Goal: Information Seeking & Learning: Learn about a topic

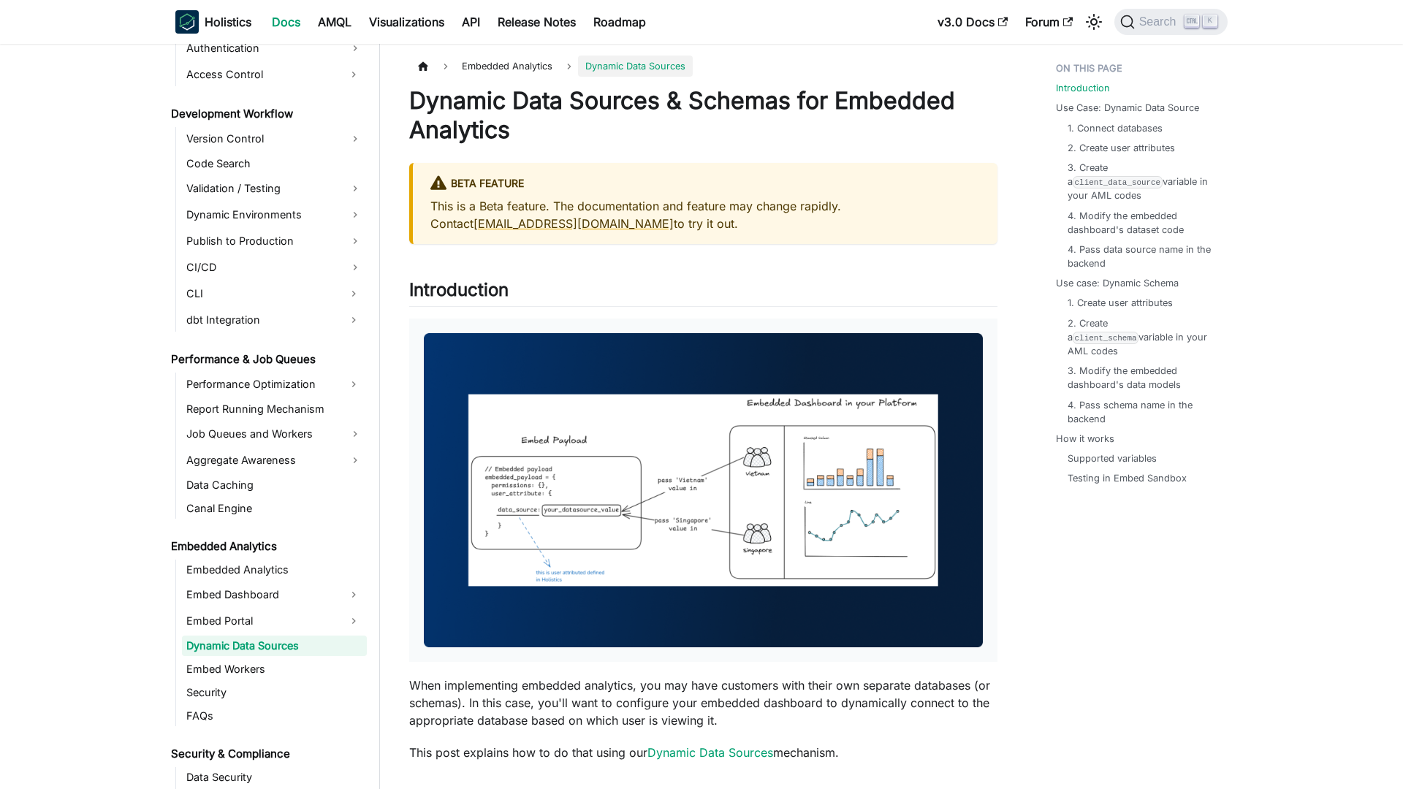
scroll to position [1073, 0]
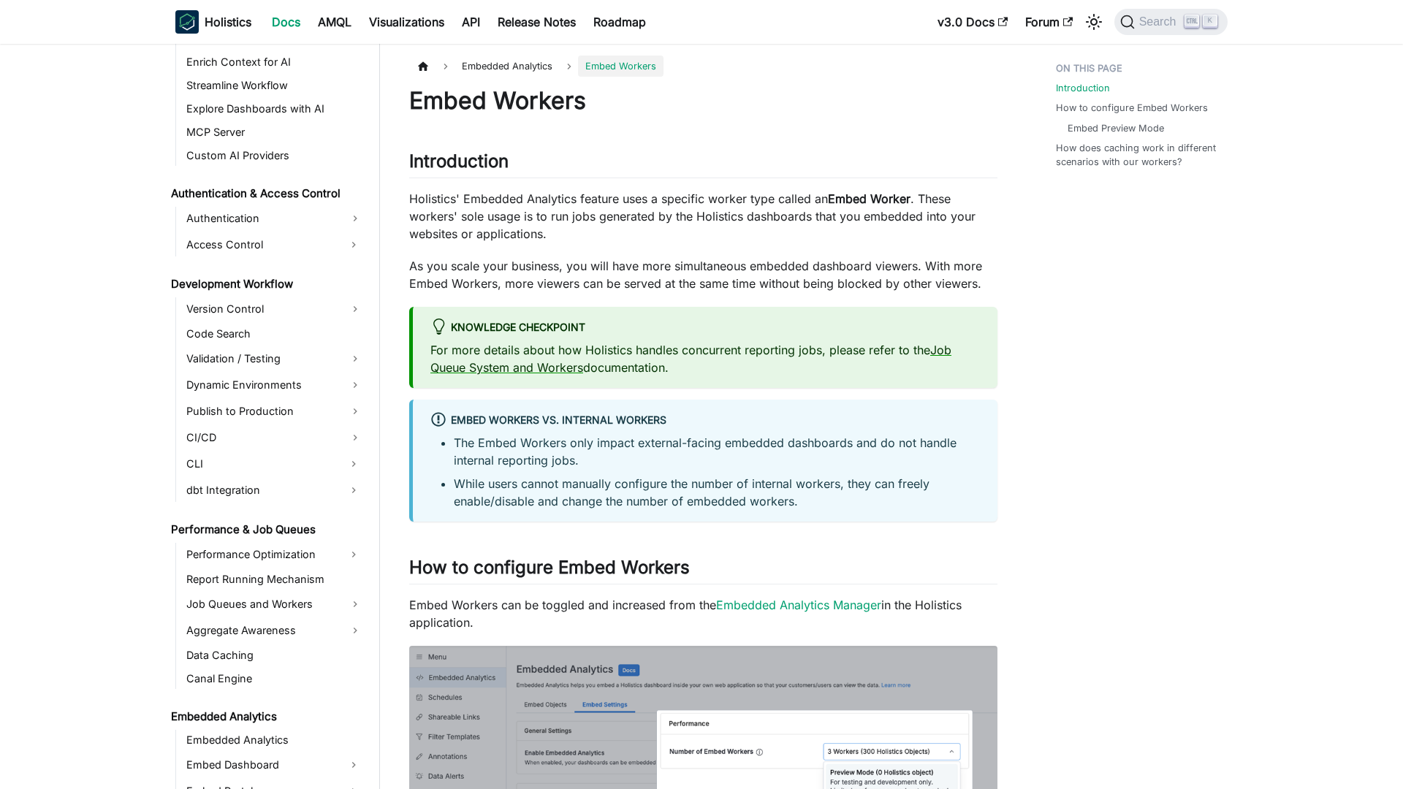
scroll to position [1096, 0]
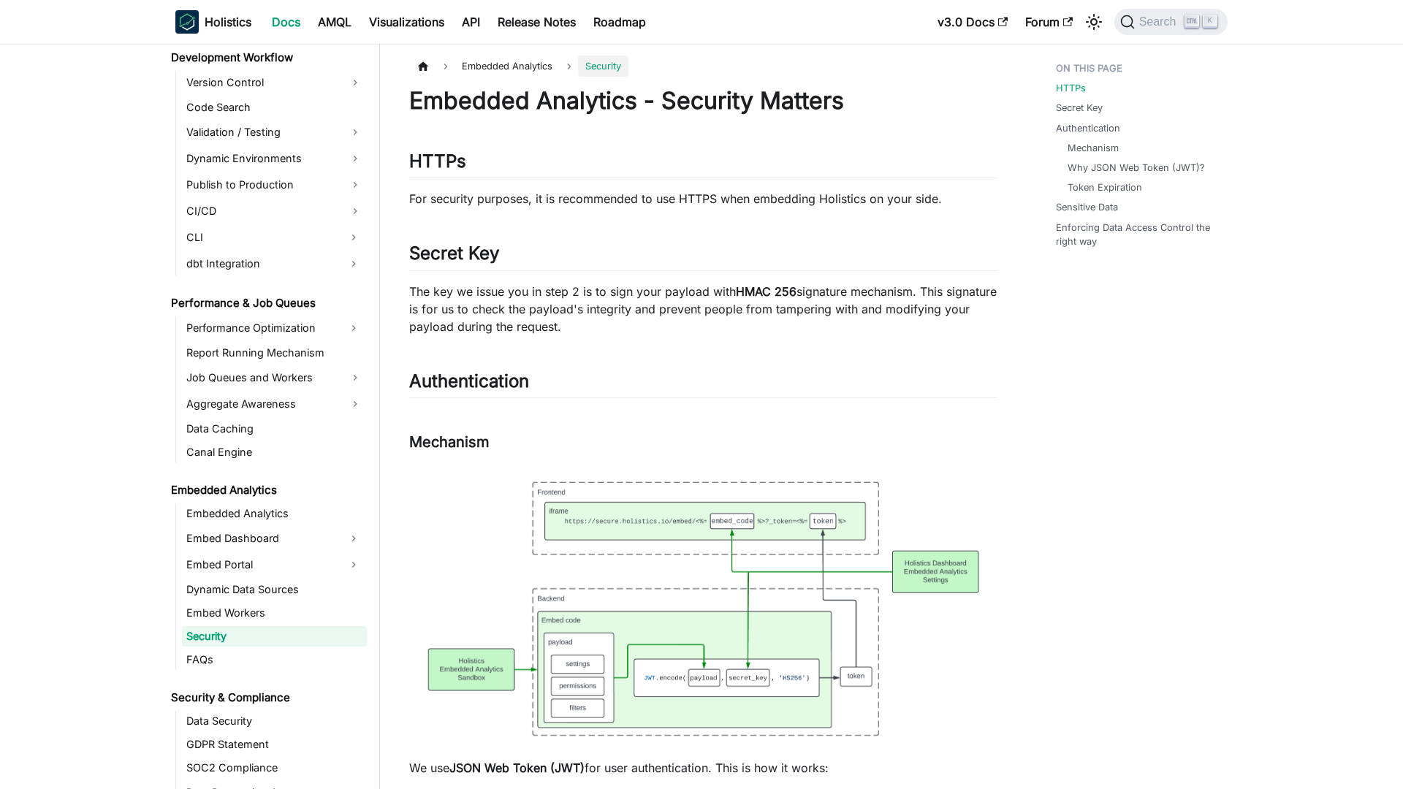
scroll to position [1120, 0]
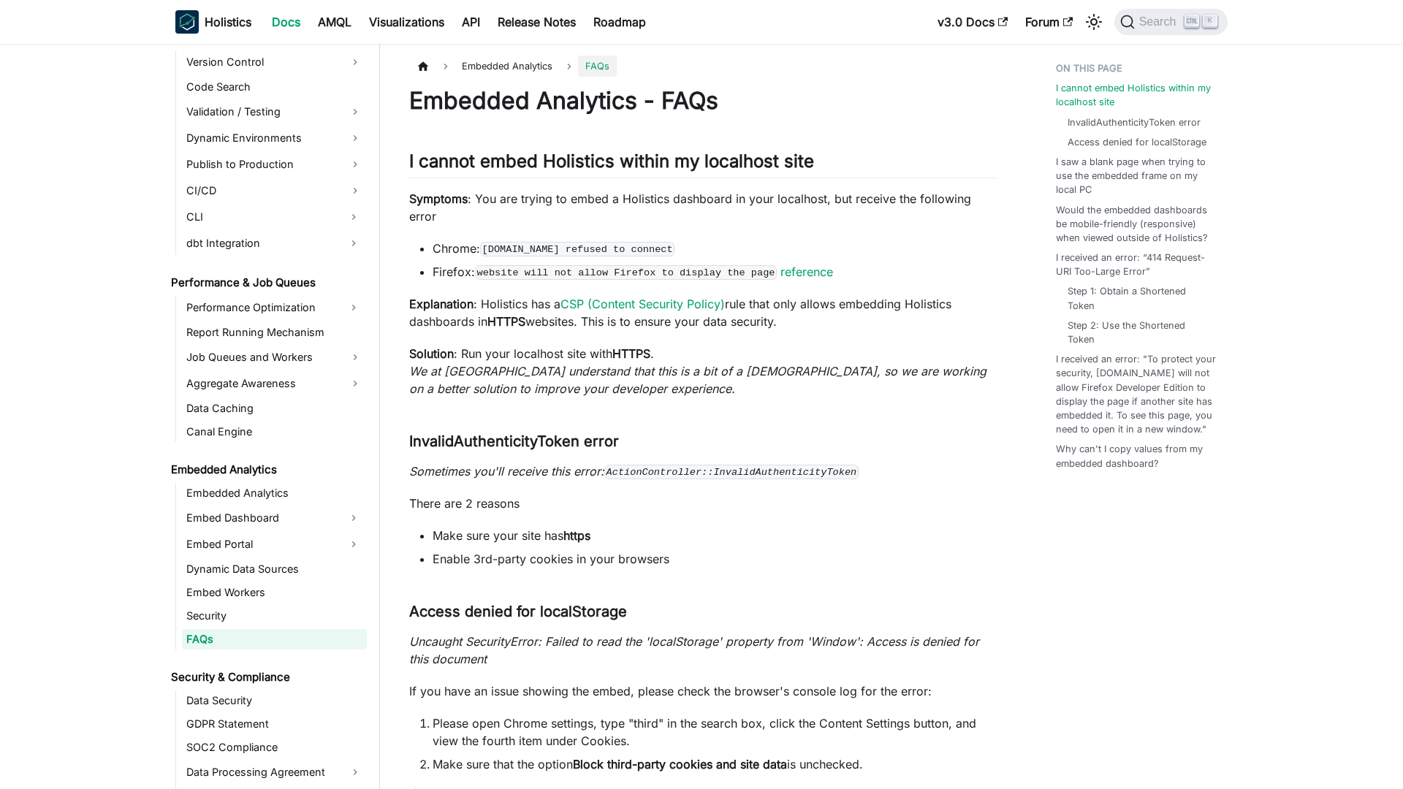
scroll to position [1143, 0]
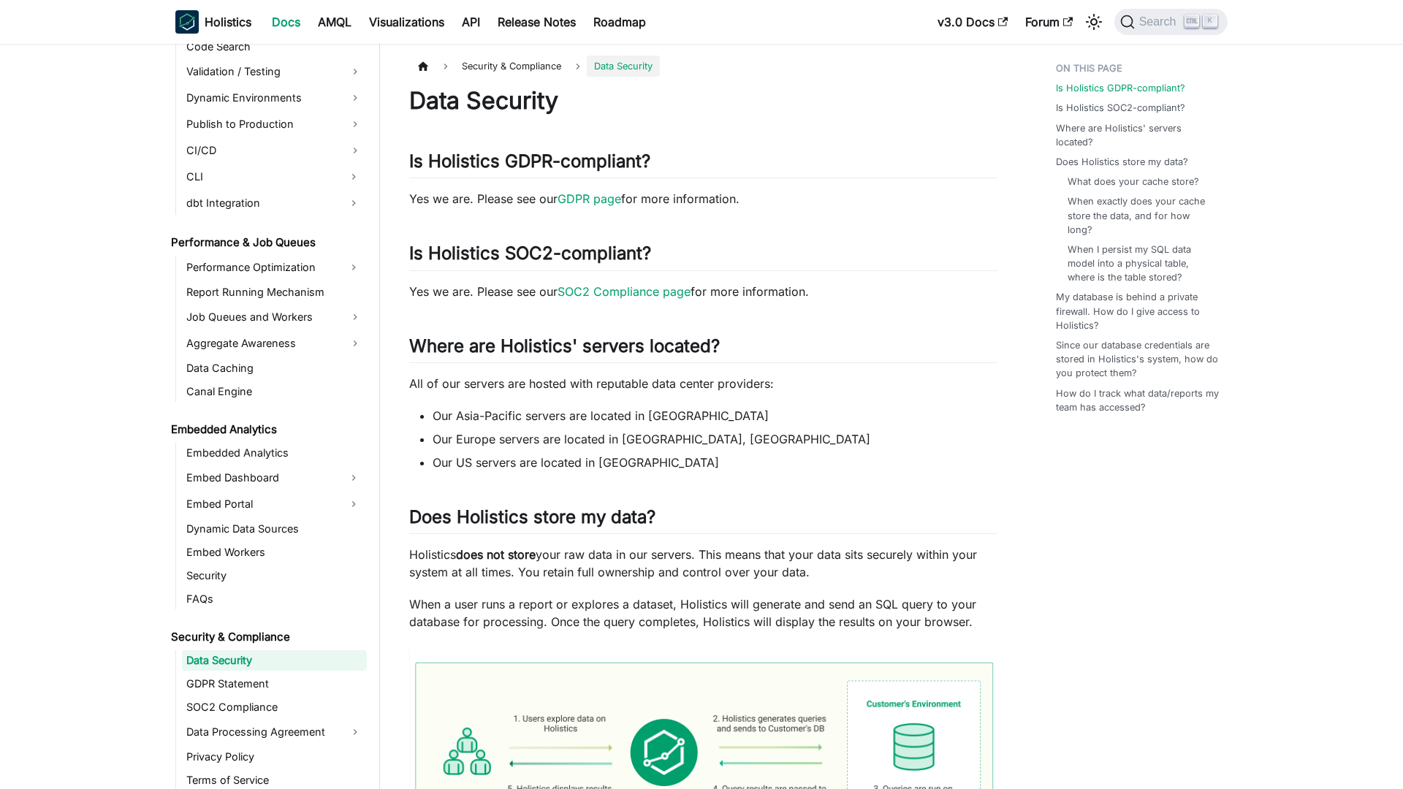
scroll to position [1204, 0]
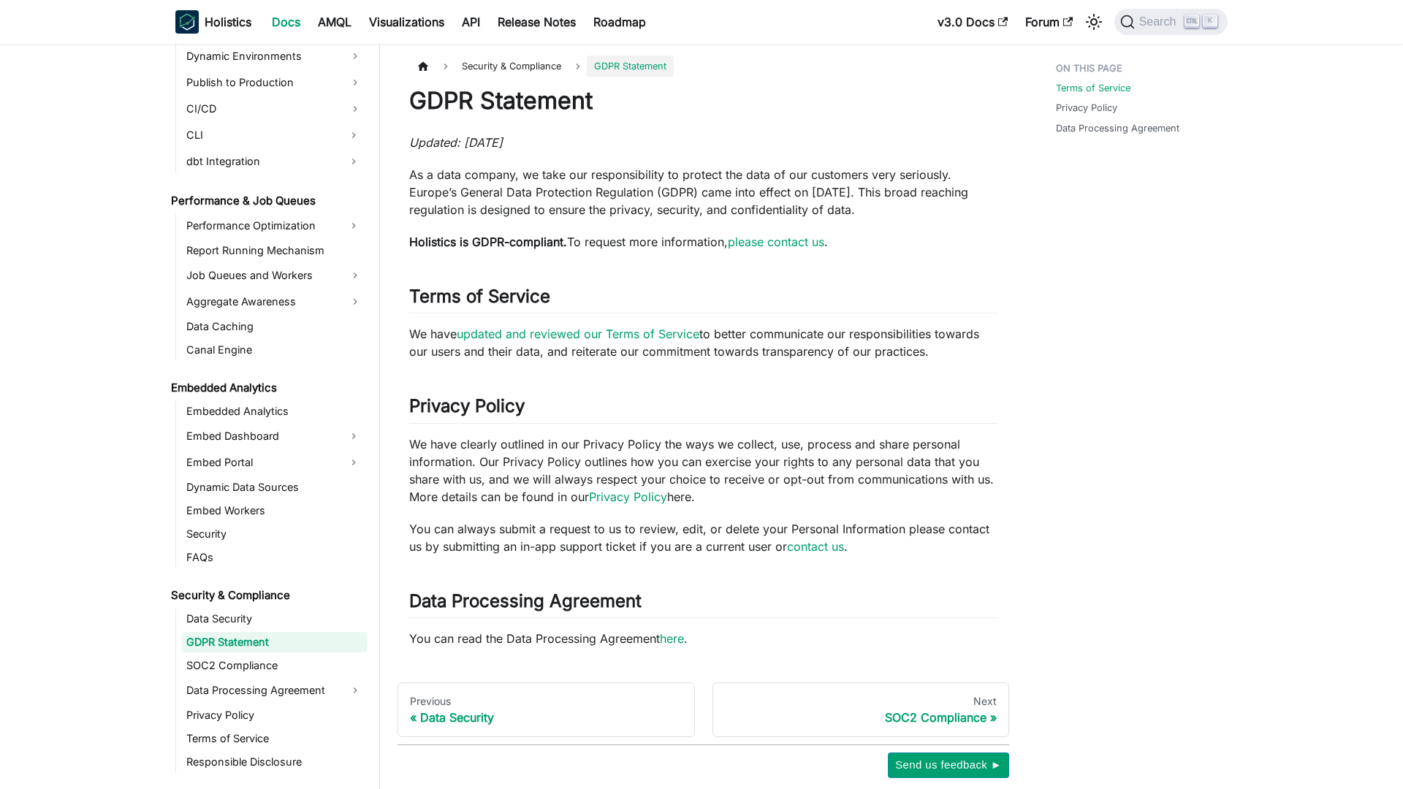
scroll to position [1228, 0]
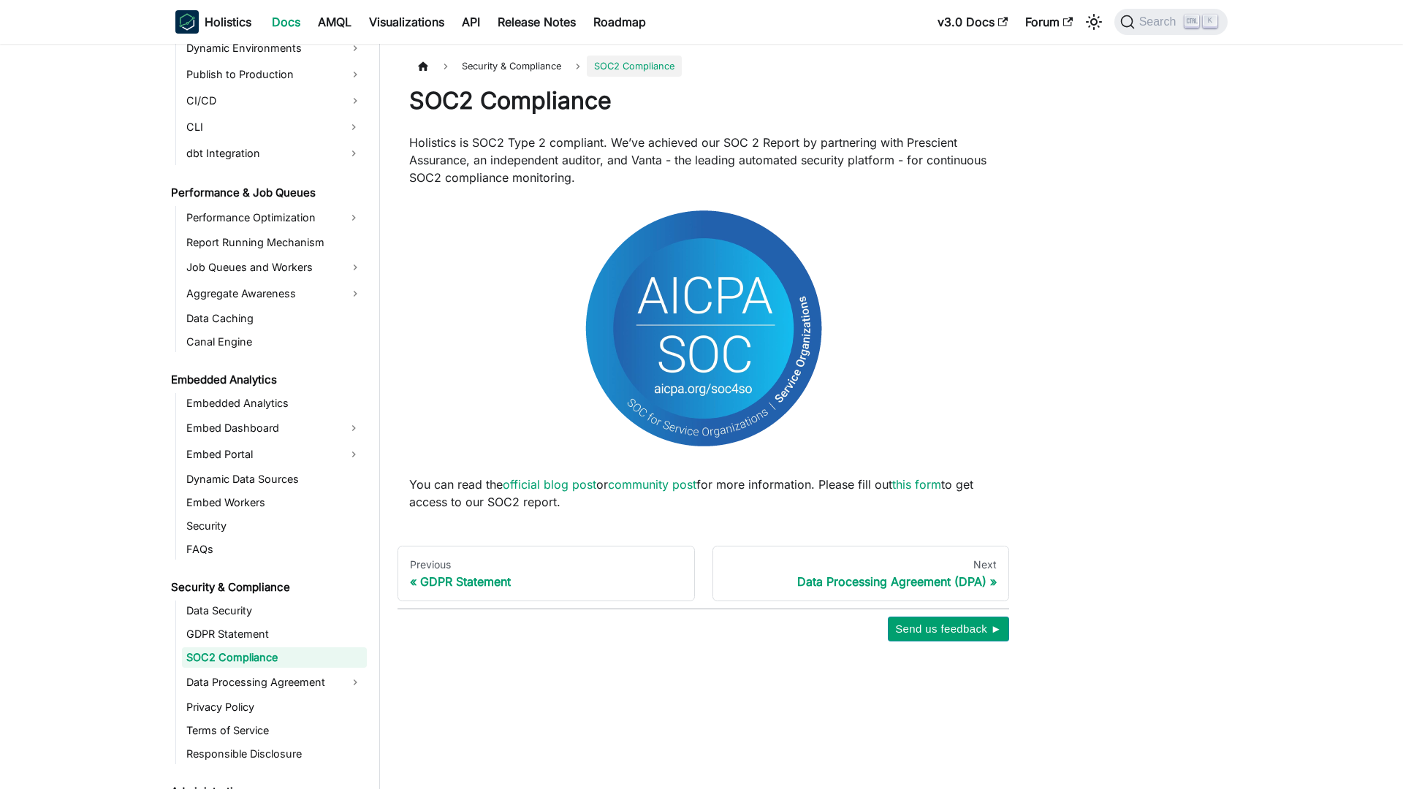
scroll to position [1251, 0]
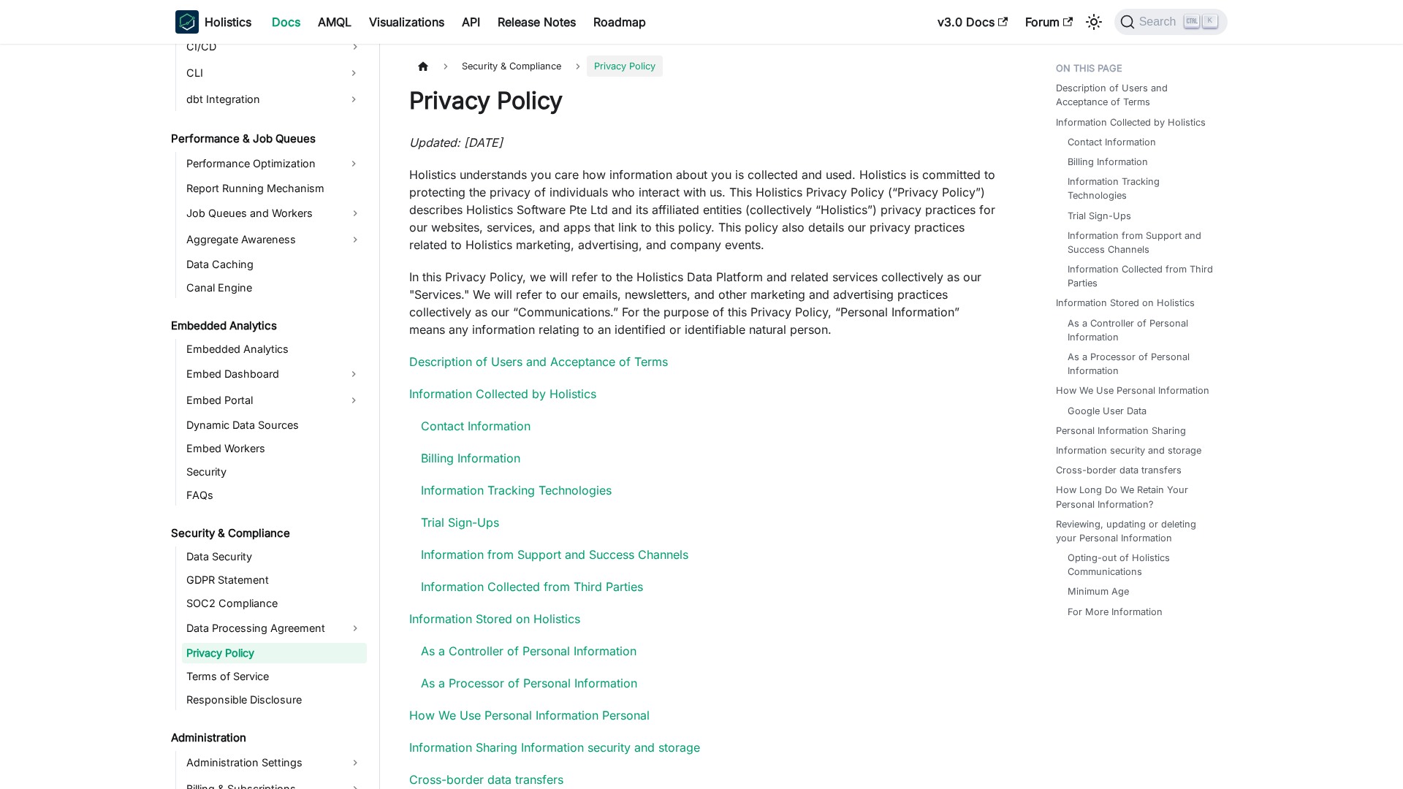
scroll to position [1301, 0]
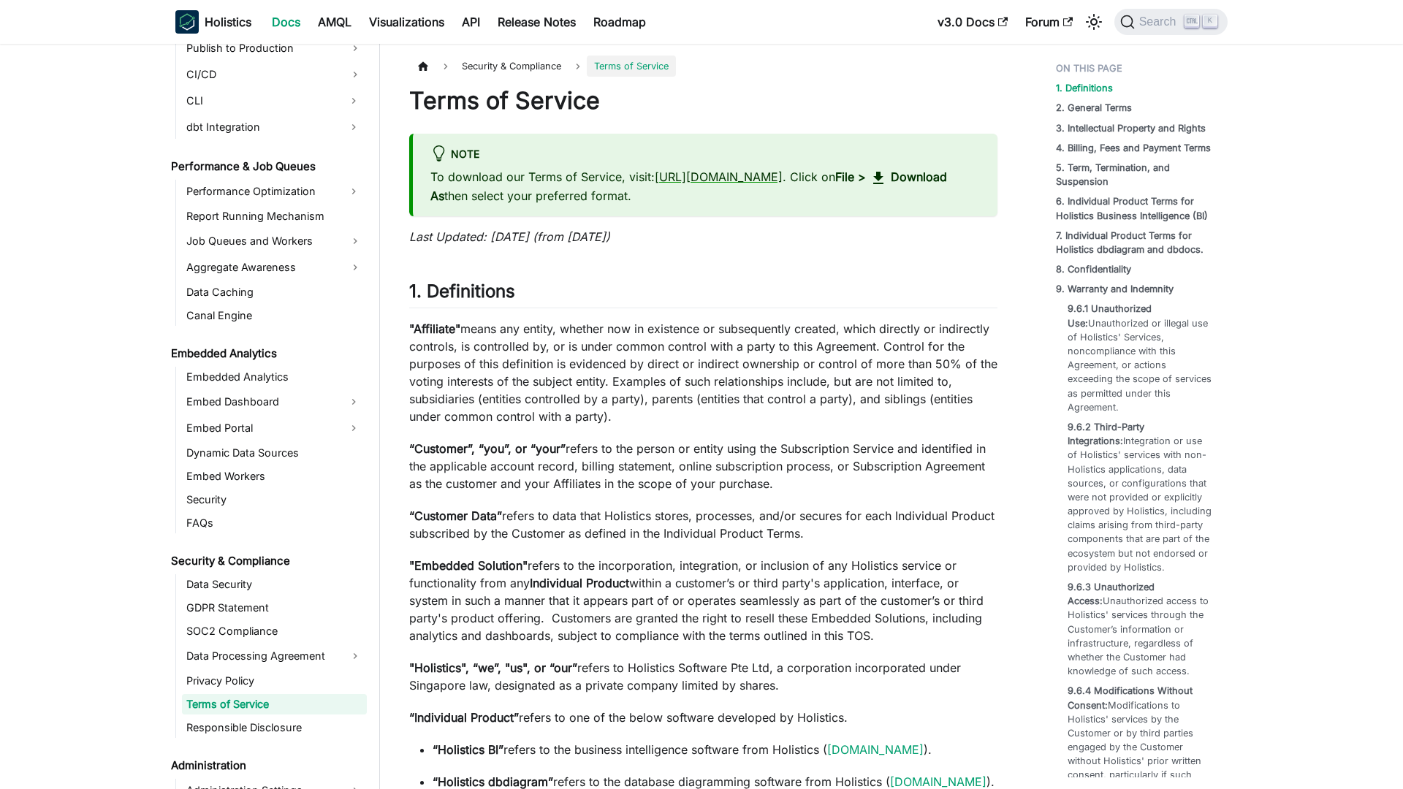
scroll to position [1324, 0]
